Goal: Transaction & Acquisition: Purchase product/service

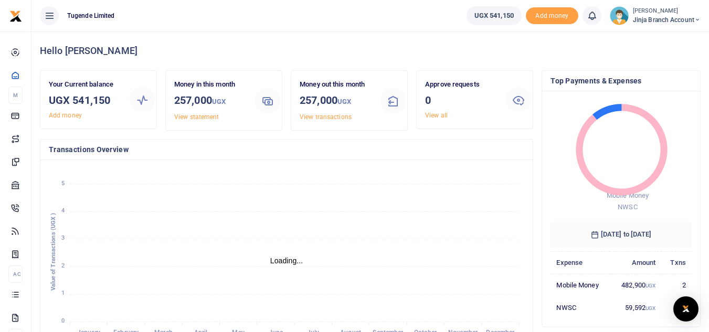
scroll to position [8, 8]
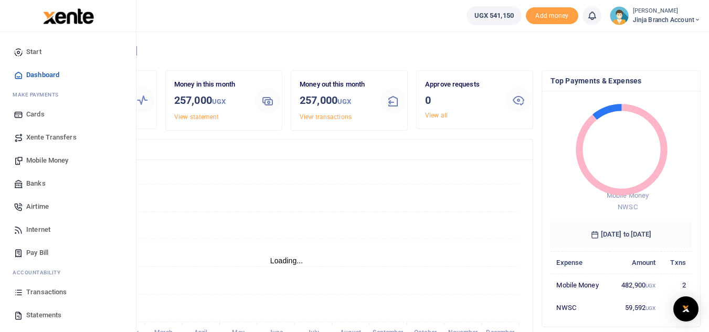
click at [42, 292] on span "Transactions" at bounding box center [46, 292] width 40 height 11
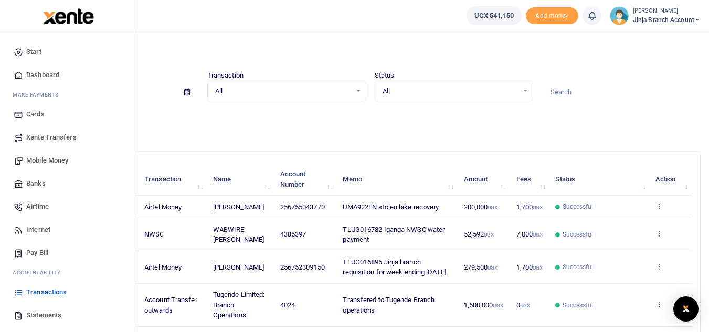
click at [37, 312] on span "Statements" at bounding box center [43, 315] width 35 height 11
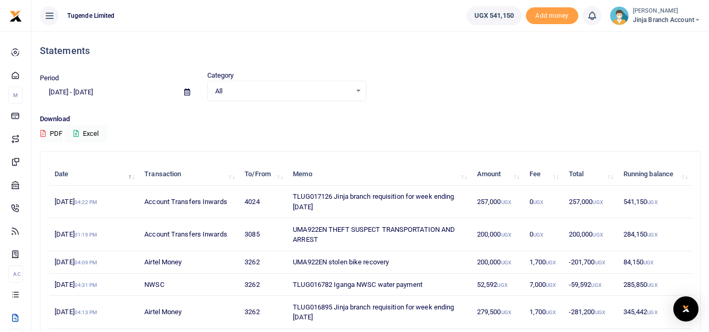
click at [655, 21] on span "Jinja branch account" at bounding box center [667, 19] width 68 height 9
click at [652, 35] on link "Switch accounts" at bounding box center [660, 38] width 83 height 15
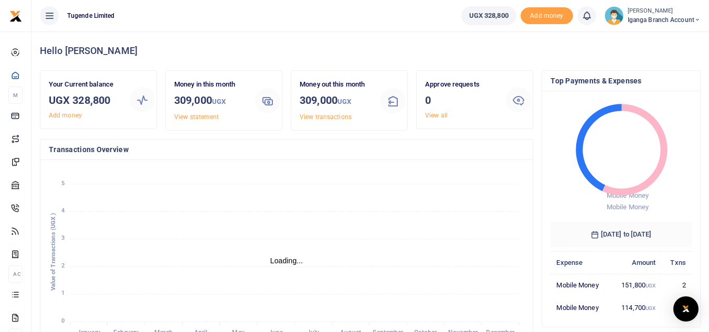
scroll to position [8, 8]
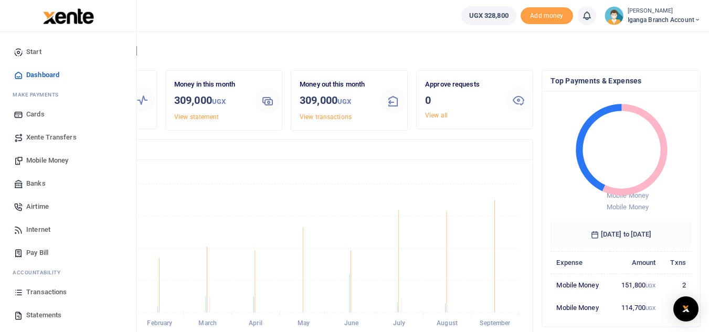
click at [41, 314] on span "Statements" at bounding box center [43, 315] width 35 height 11
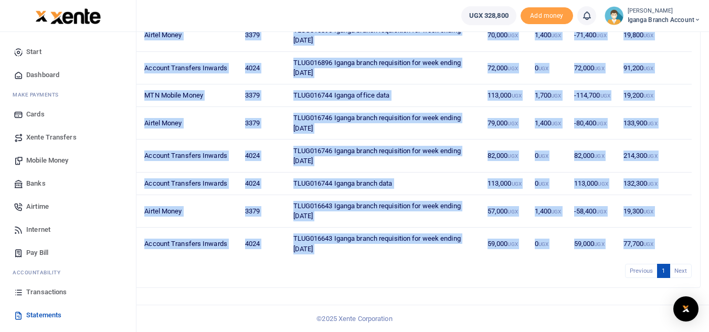
drag, startPoint x: 116, startPoint y: 263, endPoint x: 0, endPoint y: 182, distance: 141.3
click at [24, 313] on body "Start Dashboard M ake Payments Cards Xente Transfers Mobile Money Banks Airtime…" at bounding box center [354, 66] width 709 height 532
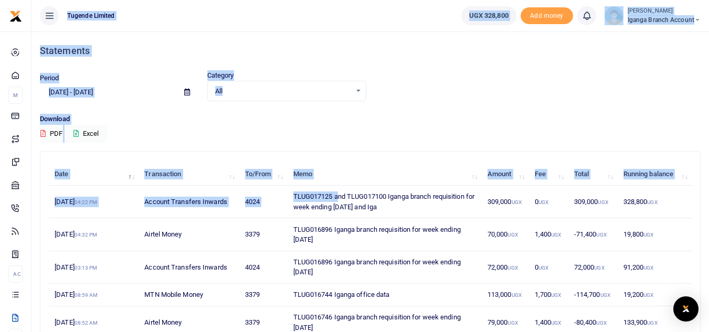
click at [375, 169] on th "Memo" at bounding box center [384, 174] width 194 height 23
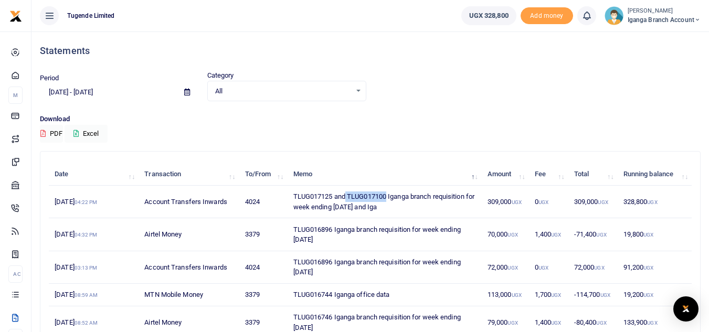
drag, startPoint x: 388, startPoint y: 196, endPoint x: 347, endPoint y: 196, distance: 41.0
click at [347, 196] on td "TLUG017125 and TLUG017100 Iganga branch requisition for week ending [DATE] and …" at bounding box center [384, 202] width 194 height 33
copy td "TLUG017100"
drag, startPoint x: 334, startPoint y: 196, endPoint x: 286, endPoint y: 196, distance: 47.8
click at [286, 196] on tr "[DATE] 04:22 PM Account Transfers Inwards 4024 TLUG017125 and TLUG017100 Iganga…" at bounding box center [370, 202] width 643 height 33
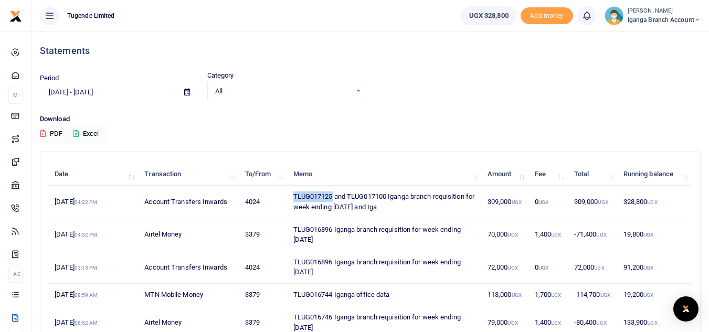
click at [290, 194] on td "TLUG017125 and TLUG017100 Iganga branch requisition for week ending [DATE] and …" at bounding box center [384, 202] width 194 height 33
drag, startPoint x: 290, startPoint y: 194, endPoint x: 406, endPoint y: 207, distance: 116.3
click at [406, 207] on td "TLUG017125 and TLUG017100 Iganga branch requisition for week ending [DATE] and …" at bounding box center [384, 202] width 194 height 33
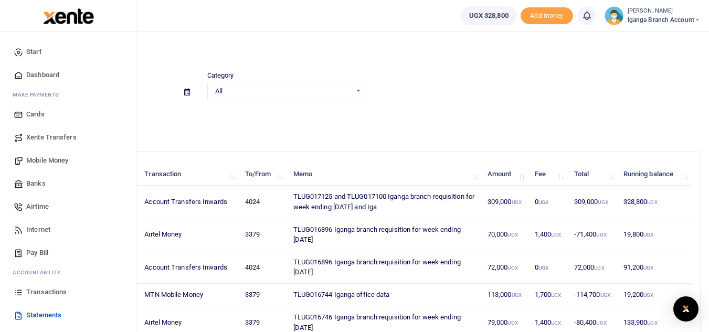
click at [44, 158] on span "Mobile Money" at bounding box center [47, 160] width 42 height 11
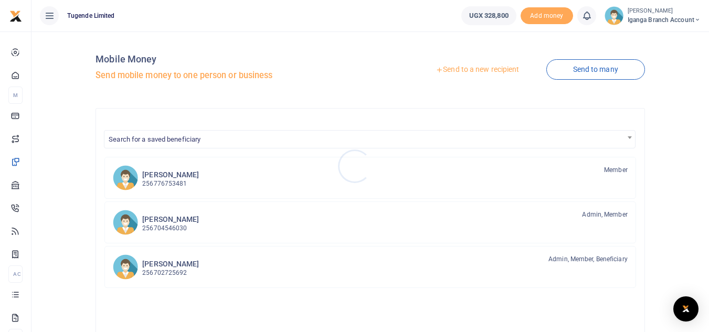
click at [474, 73] on div at bounding box center [354, 166] width 709 height 332
click at [482, 69] on link "Send to a new recipient" at bounding box center [477, 69] width 137 height 19
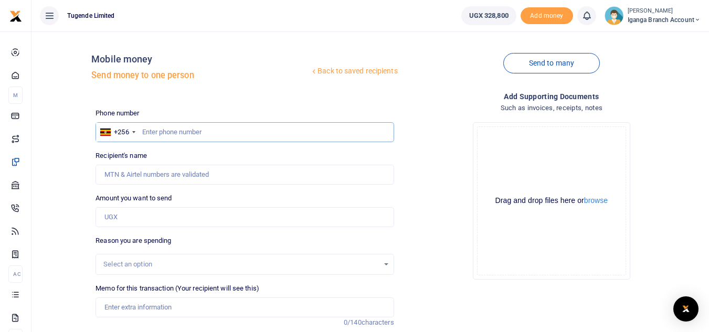
click at [155, 132] on input "text" at bounding box center [245, 132] width 298 height 20
type input "702860183"
type input "Pius Kisita"
type input "702860183"
click at [123, 216] on input "Amount you want to send" at bounding box center [245, 217] width 298 height 20
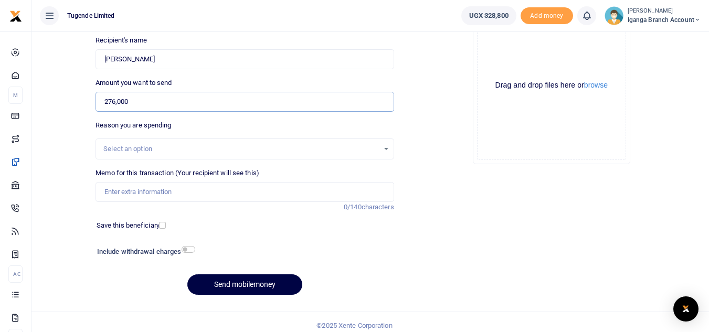
scroll to position [122, 0]
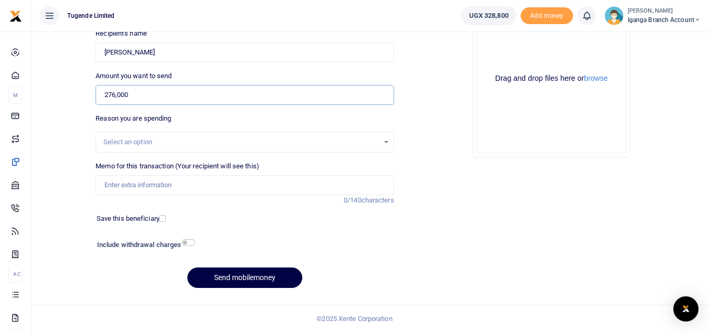
type input "276,000"
click at [129, 183] on input "Memo for this transaction (Your recipient will see this)" at bounding box center [245, 185] width 298 height 20
paste input "TLUG017125 and TLUG017100 Iganga branch requisition for week ending 04 Oct 2025…"
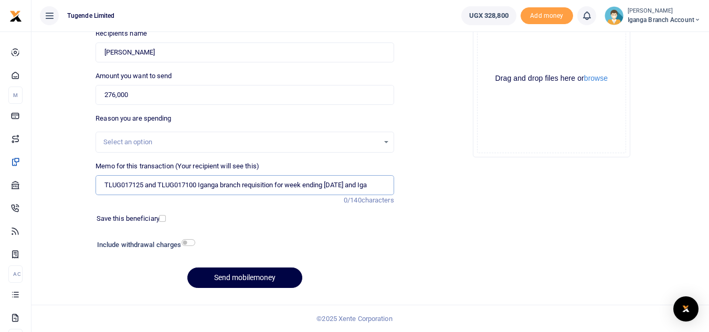
scroll to position [0, 5]
click at [155, 185] on input "TLUG017125 and TLUG017100 Iganga branch requisition for week ending 04 Oct 2025…" at bounding box center [245, 185] width 298 height 20
drag, startPoint x: 141, startPoint y: 184, endPoint x: 193, endPoint y: 186, distance: 52.0
click at [193, 186] on input "TLUG017125 and TLUG017100 Iganga branch requisition for week ending 04 Oct 2025…" at bounding box center [245, 185] width 298 height 20
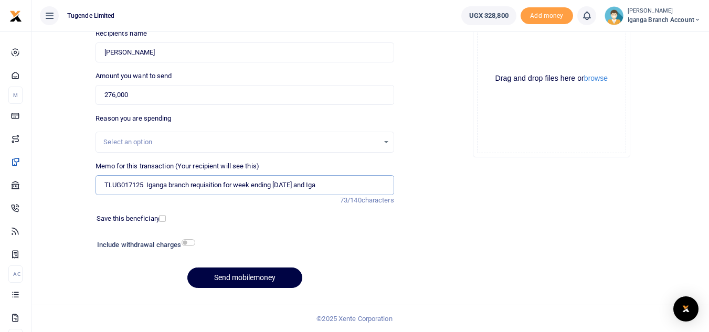
drag, startPoint x: 316, startPoint y: 179, endPoint x: 374, endPoint y: 184, distance: 58.5
click at [374, 184] on input "TLUG017125 Iganga branch requisition for week ending 04 Oct 2025 and Iga" at bounding box center [245, 185] width 298 height 20
type input "TLUG017125 Iganga branch requisition for week ending 04 Oct 2025"
click at [249, 276] on button "Send mobilemoney" at bounding box center [244, 278] width 115 height 20
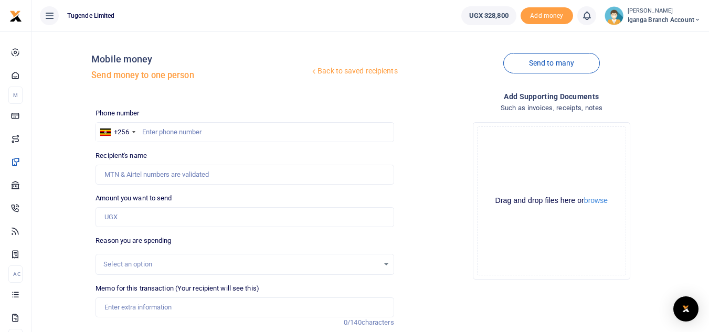
click at [651, 16] on span "Iganga Branch Account" at bounding box center [664, 19] width 73 height 9
click at [647, 34] on link "Switch accounts" at bounding box center [660, 38] width 83 height 15
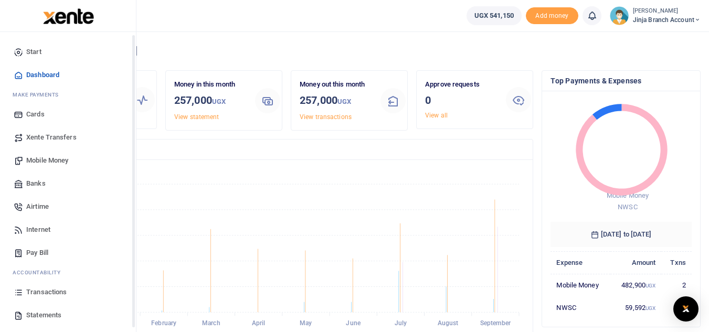
scroll to position [42, 0]
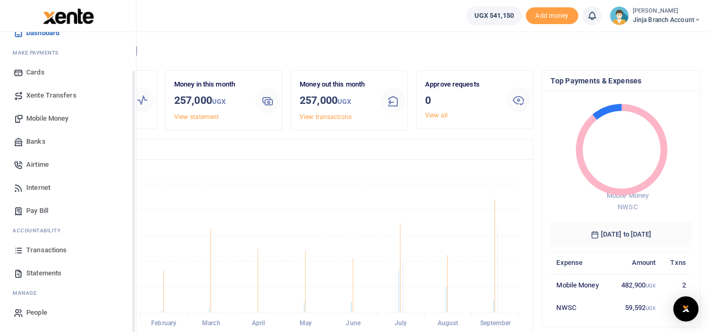
click at [48, 274] on span "Statements" at bounding box center [43, 273] width 35 height 11
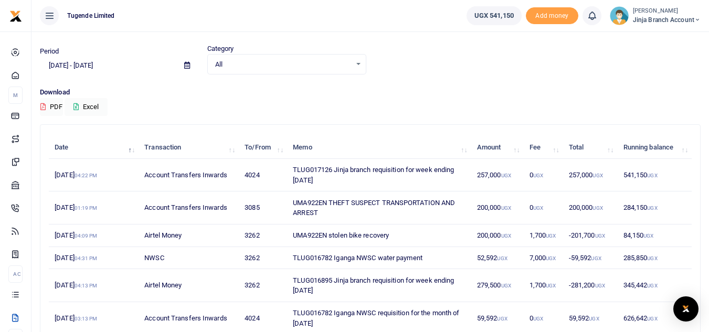
scroll to position [53, 0]
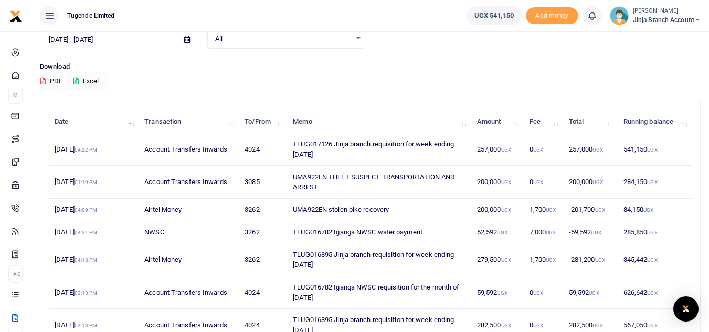
drag, startPoint x: 291, startPoint y: 144, endPoint x: 367, endPoint y: 157, distance: 76.7
click at [367, 157] on td "TLUG017126 Jinja branch requisition for week ending [DATE]" at bounding box center [379, 149] width 184 height 33
copy td "TLUG017126 Jinja branch requisition for week ending [DATE]"
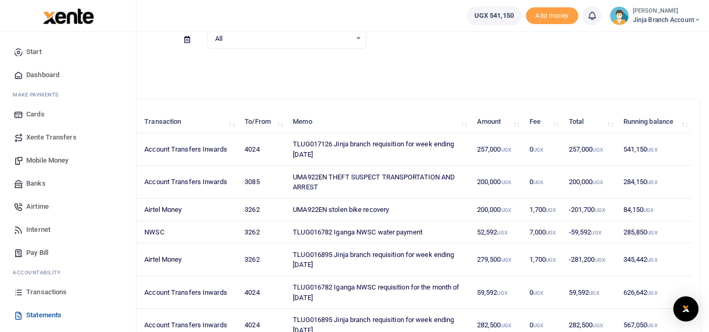
click at [52, 162] on span "Mobile Money" at bounding box center [47, 160] width 42 height 11
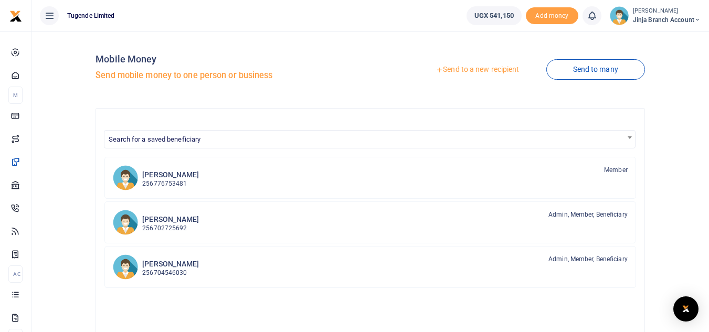
click at [478, 66] on link "Send to a new recipient" at bounding box center [477, 69] width 137 height 19
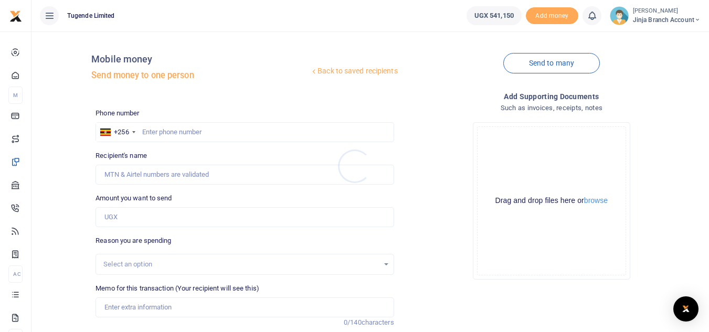
click at [150, 132] on div at bounding box center [354, 166] width 709 height 332
click at [154, 132] on input "text" at bounding box center [245, 132] width 298 height 20
type input "703691451"
type input "[PERSON_NAME]"
type input "703691451"
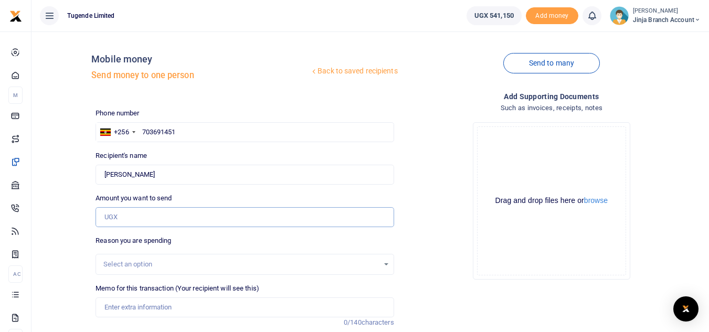
click at [137, 220] on input "Amount you want to send" at bounding box center [245, 217] width 298 height 20
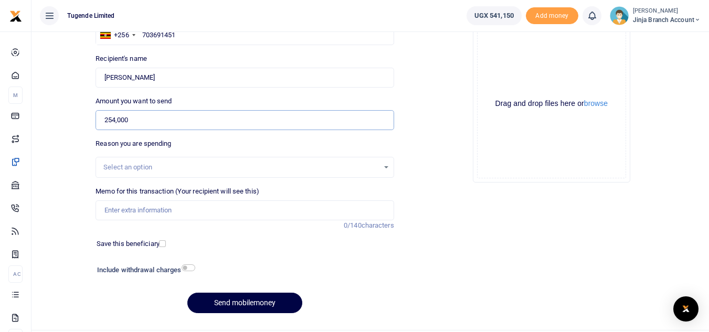
scroll to position [122, 0]
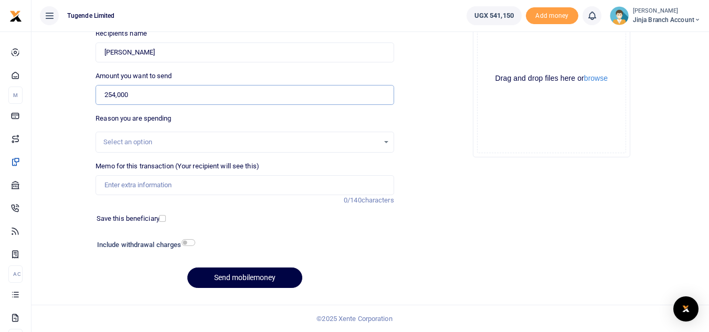
type input "254,000"
click at [137, 184] on input "Memo for this transaction (Your recipient will see this)" at bounding box center [245, 185] width 298 height 20
paste input "TLUG017126 Jinja branch requisition for week ending 04 Oct 2025"
type input "TLUG017126 Jinja branch requisition for week ending 04 Oct 2025"
click at [184, 246] on input "checkbox" at bounding box center [189, 242] width 14 height 7
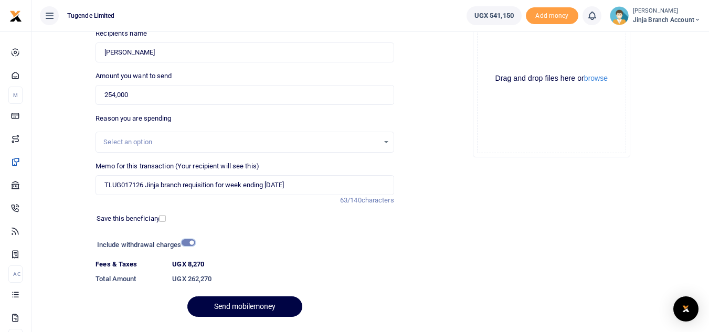
click at [185, 243] on input "checkbox" at bounding box center [189, 242] width 14 height 7
checkbox input "false"
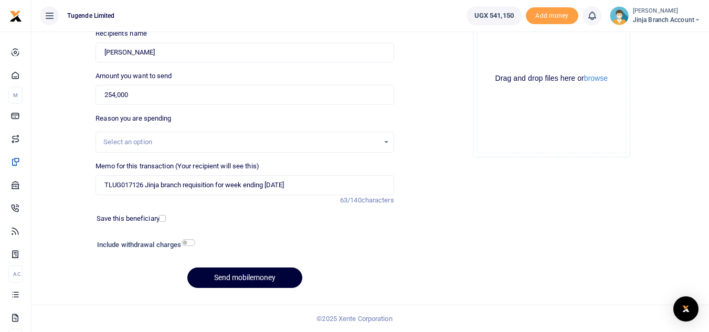
click at [228, 279] on button "Send mobilemoney" at bounding box center [244, 278] width 115 height 20
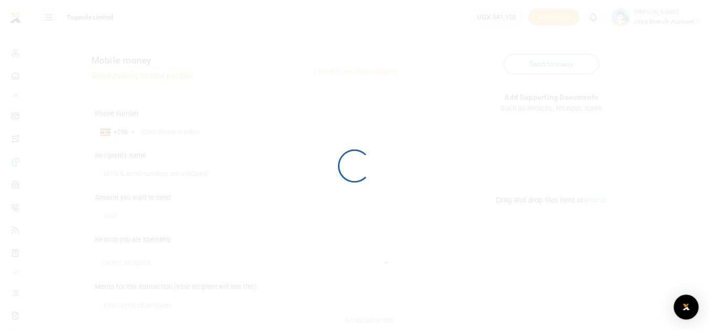
scroll to position [122, 0]
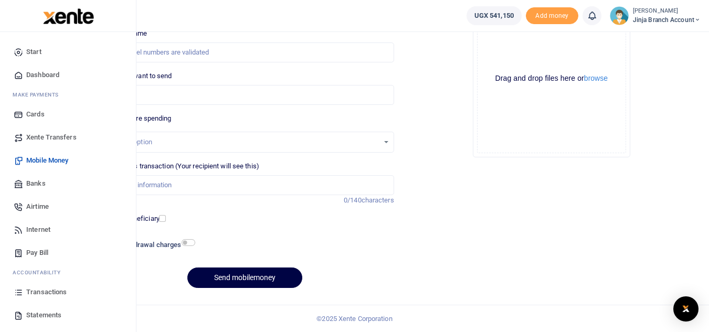
click at [38, 160] on span "Mobile Money" at bounding box center [47, 160] width 42 height 11
